Goal: Task Accomplishment & Management: Complete application form

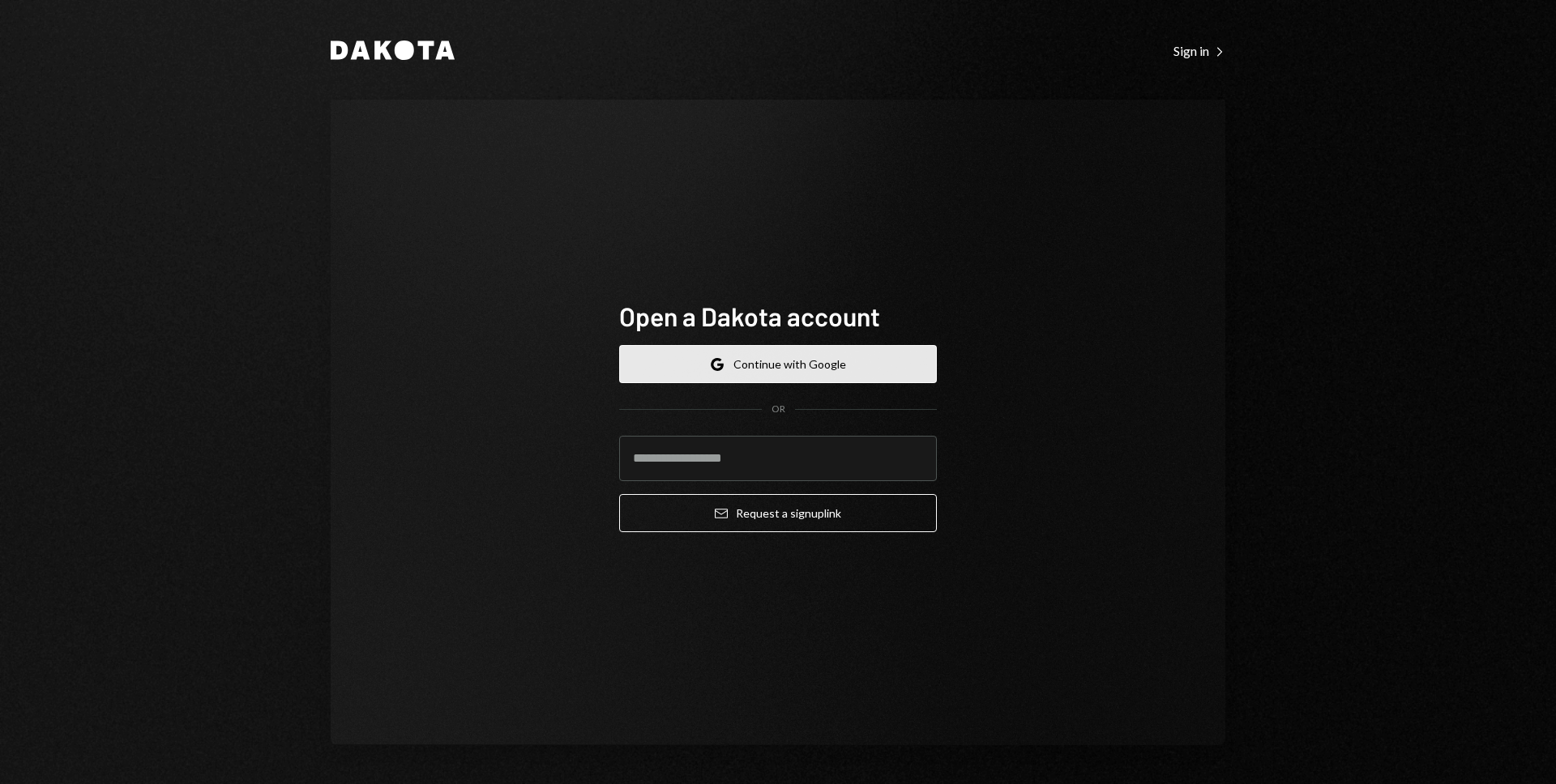
click at [741, 368] on button "Google Continue with Google" at bounding box center [778, 363] width 318 height 38
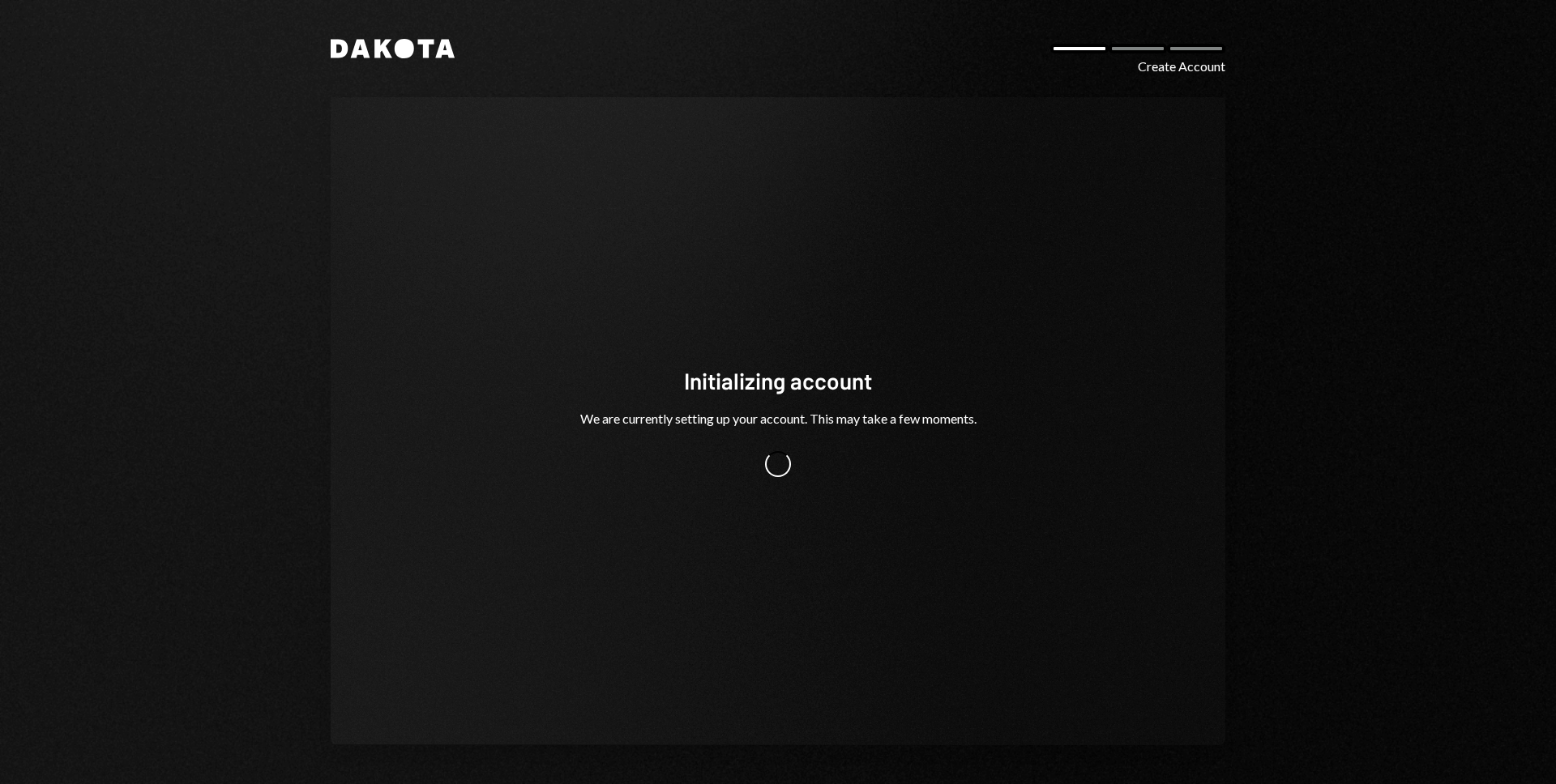
click at [1068, 567] on div "Initializing account We are currently setting up your account. This may take a …" at bounding box center [778, 421] width 894 height 648
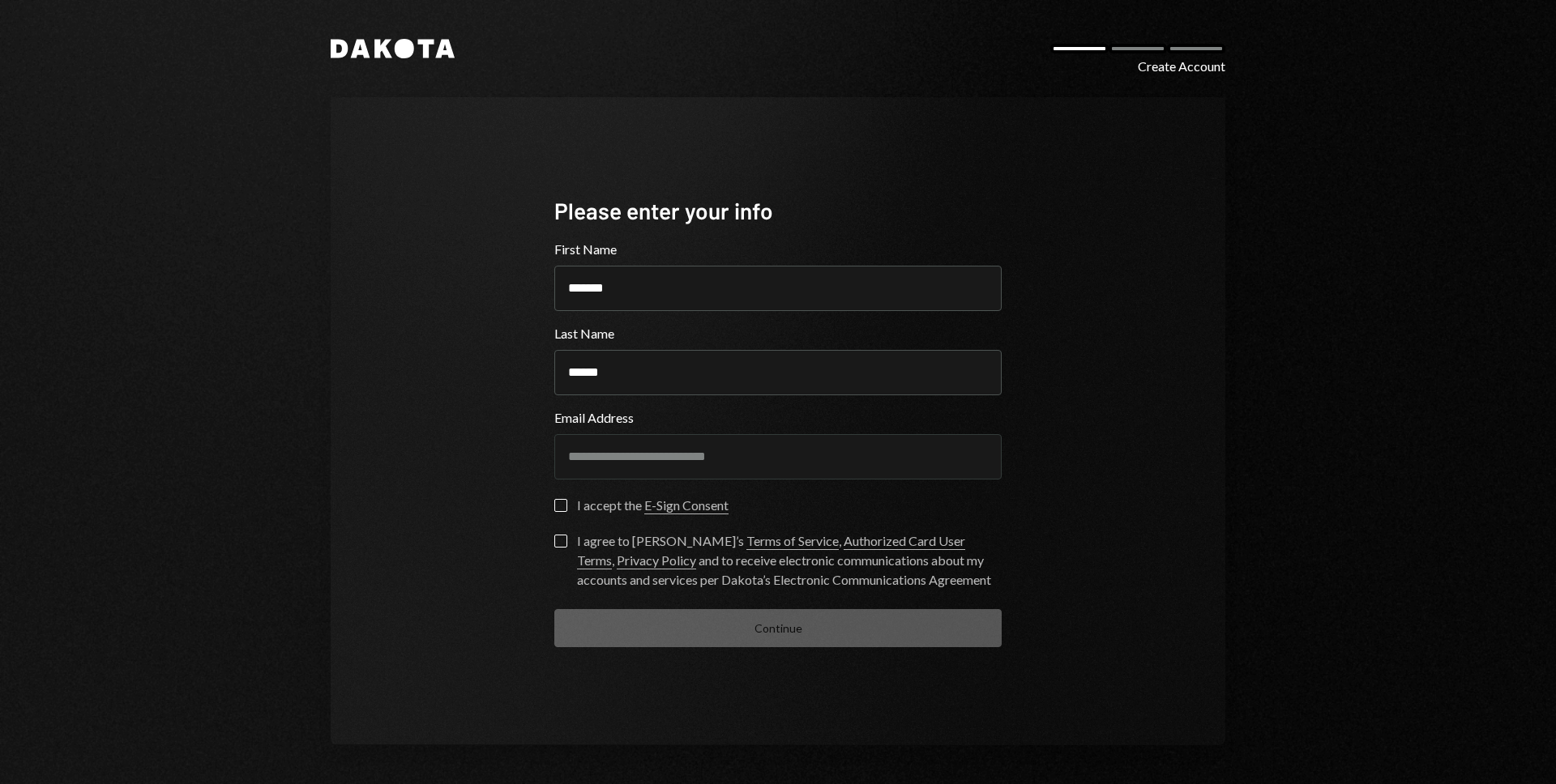
click at [689, 505] on link "E-Sign Consent" at bounding box center [685, 505] width 84 height 17
